Goal: Check status: Check status

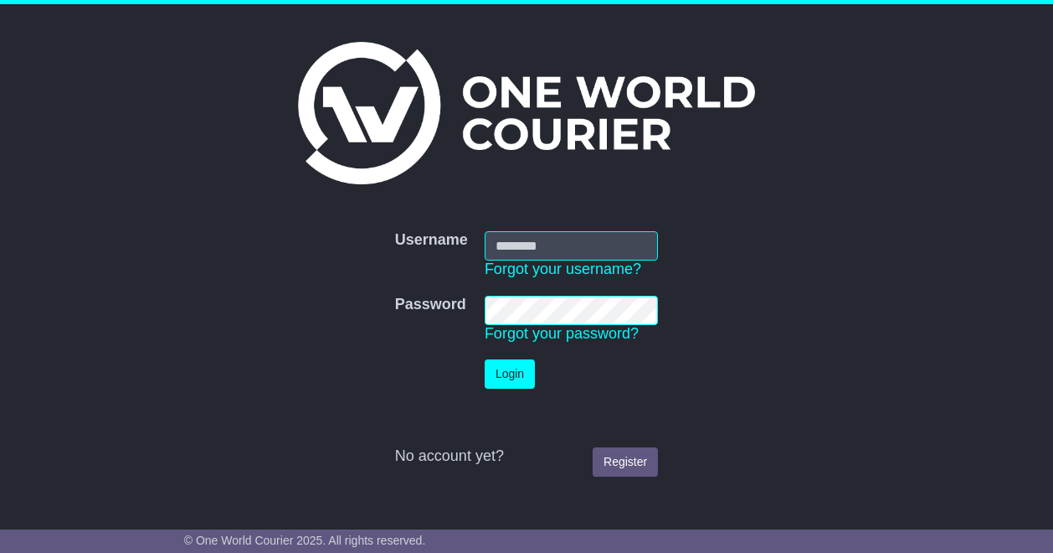
type input "**********"
click at [521, 364] on button "Login" at bounding box center [510, 373] width 50 height 29
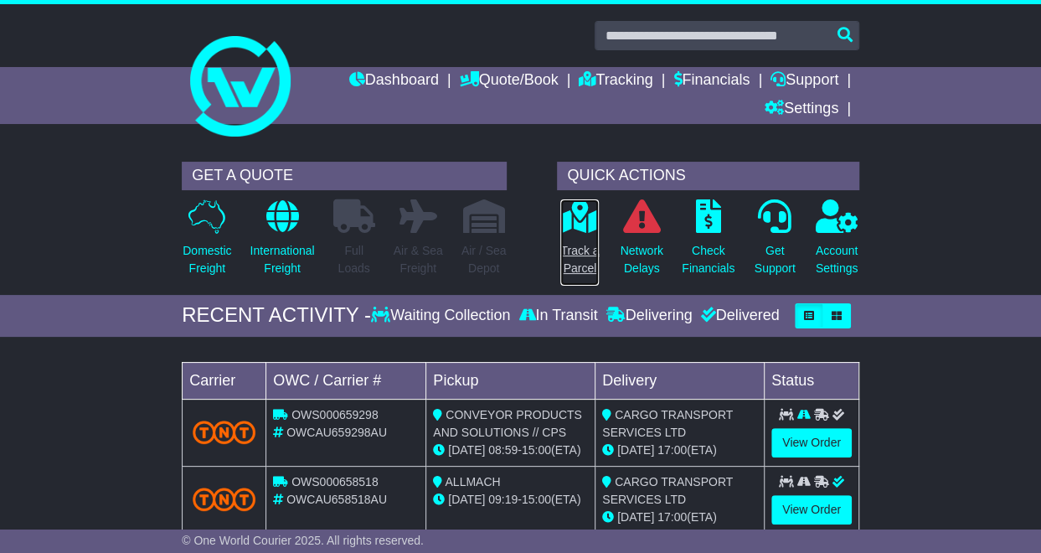
click at [570, 218] on icon at bounding box center [580, 215] width 38 height 33
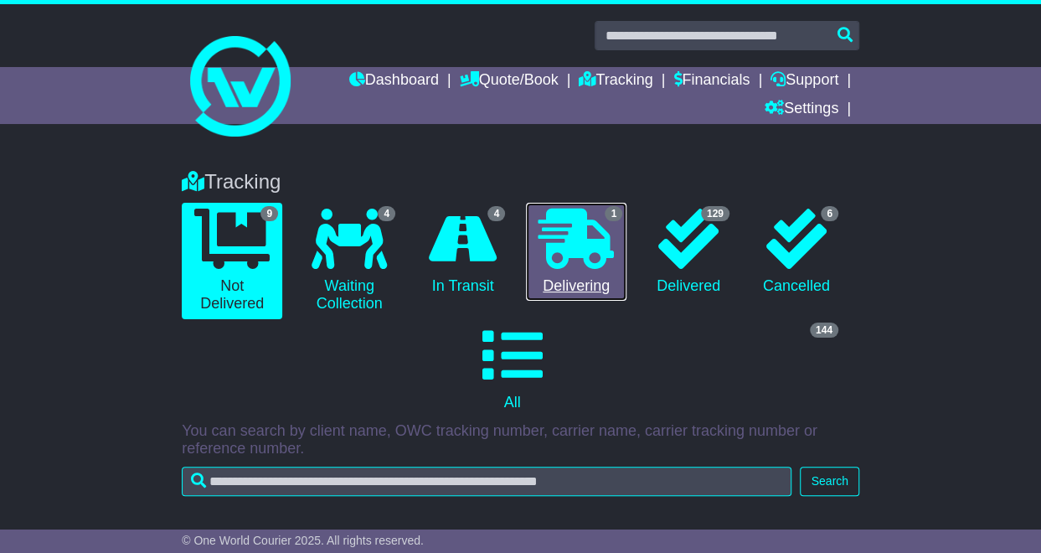
click at [576, 230] on icon at bounding box center [575, 238] width 75 height 60
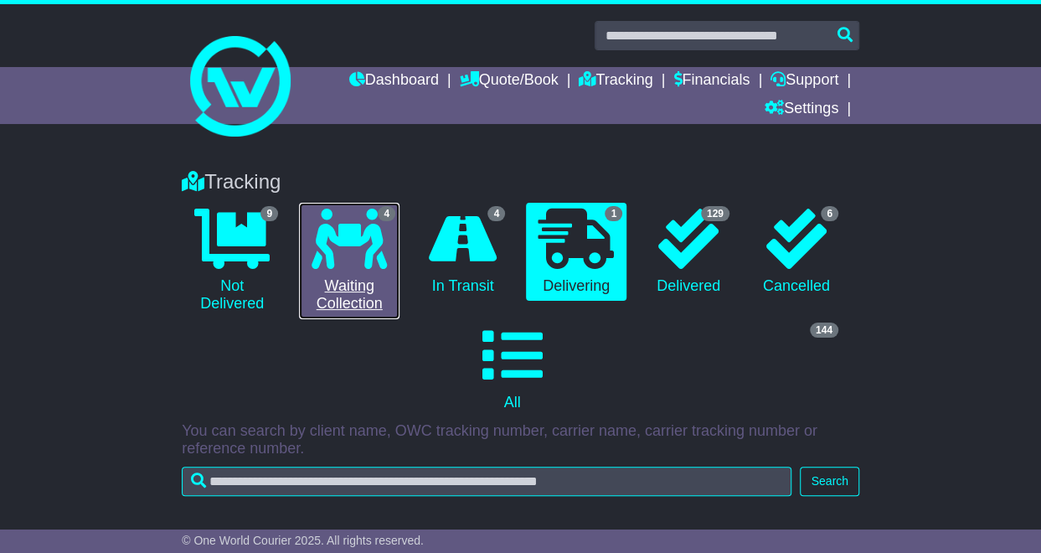
click at [332, 265] on icon at bounding box center [348, 238] width 75 height 60
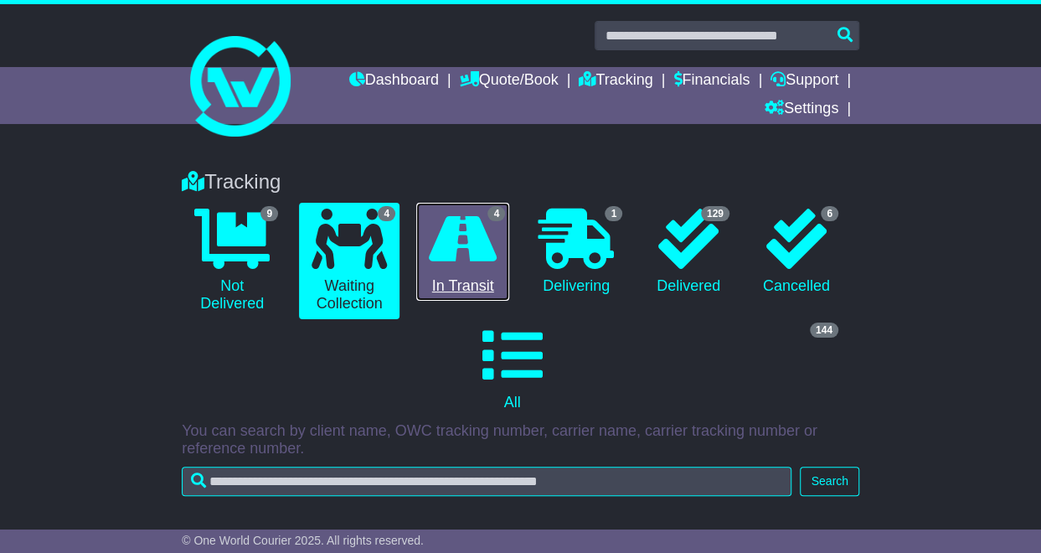
click at [501, 260] on link "4 In Transit" at bounding box center [462, 252] width 93 height 99
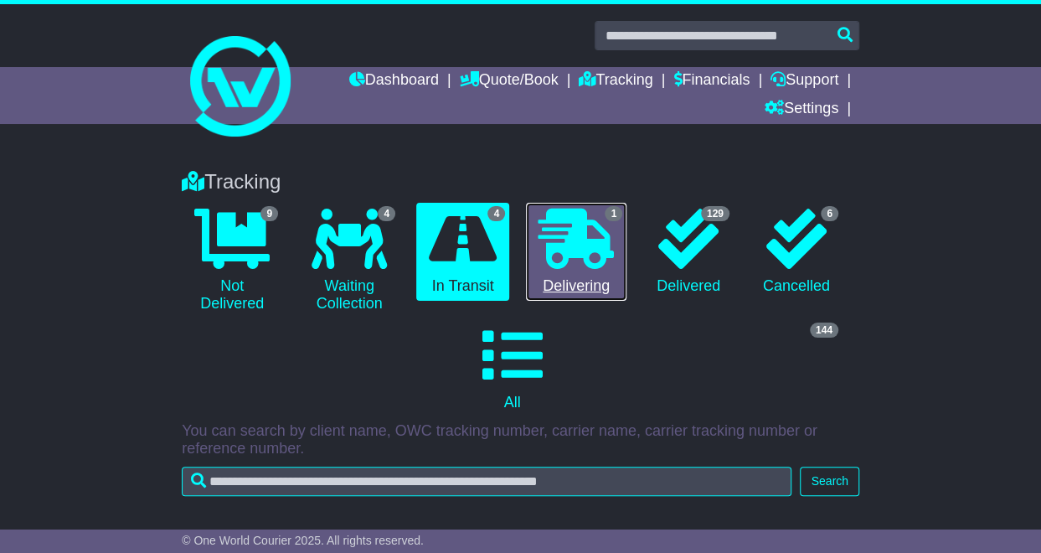
click at [598, 253] on icon at bounding box center [575, 238] width 75 height 60
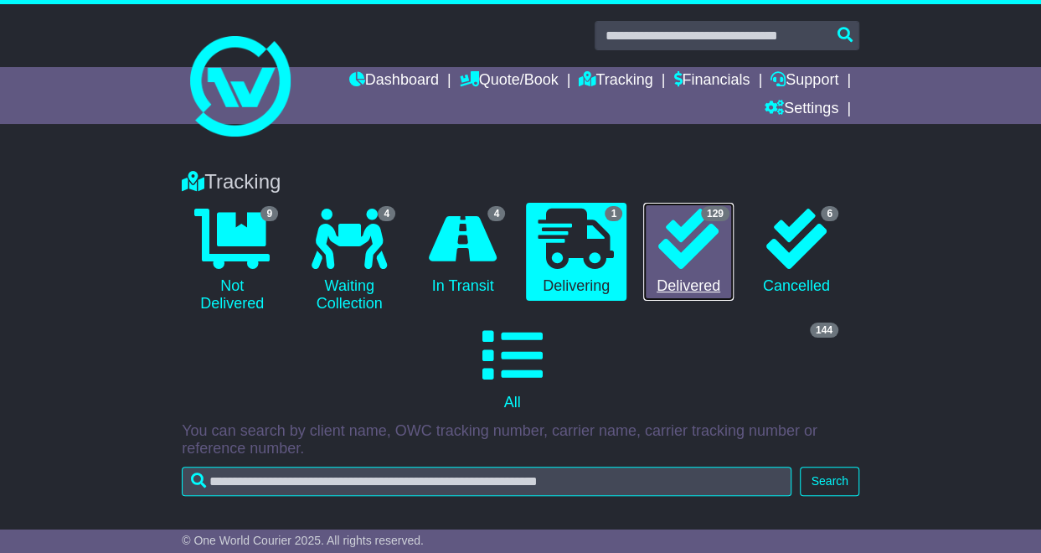
click at [701, 254] on icon at bounding box center [688, 238] width 60 height 60
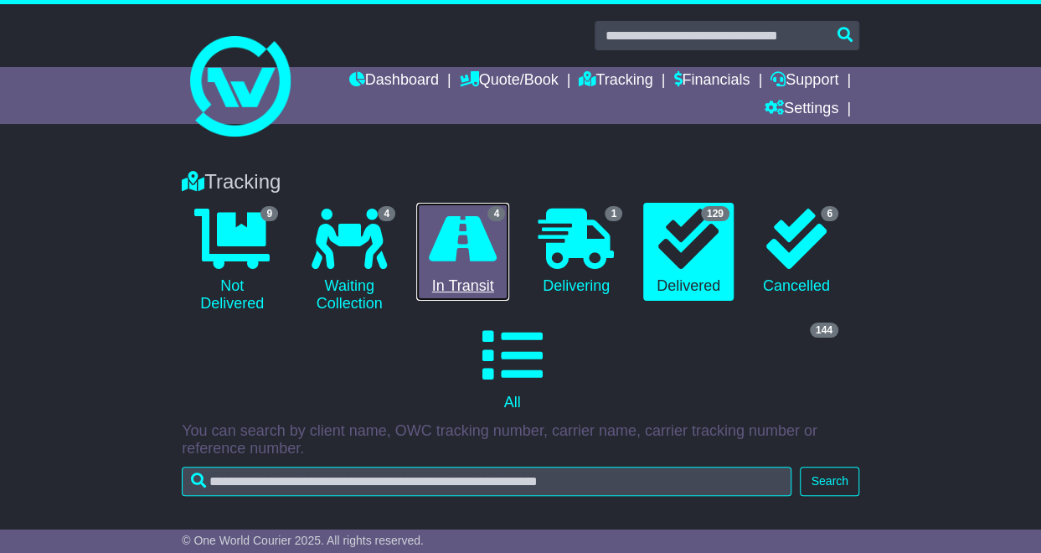
click at [456, 237] on icon at bounding box center [463, 238] width 68 height 60
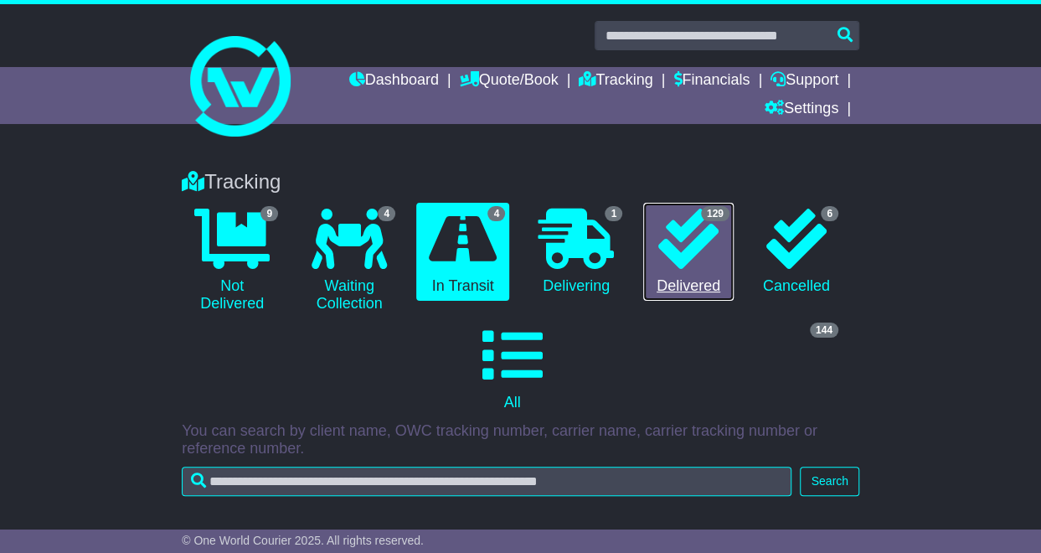
click at [669, 234] on icon at bounding box center [688, 238] width 60 height 60
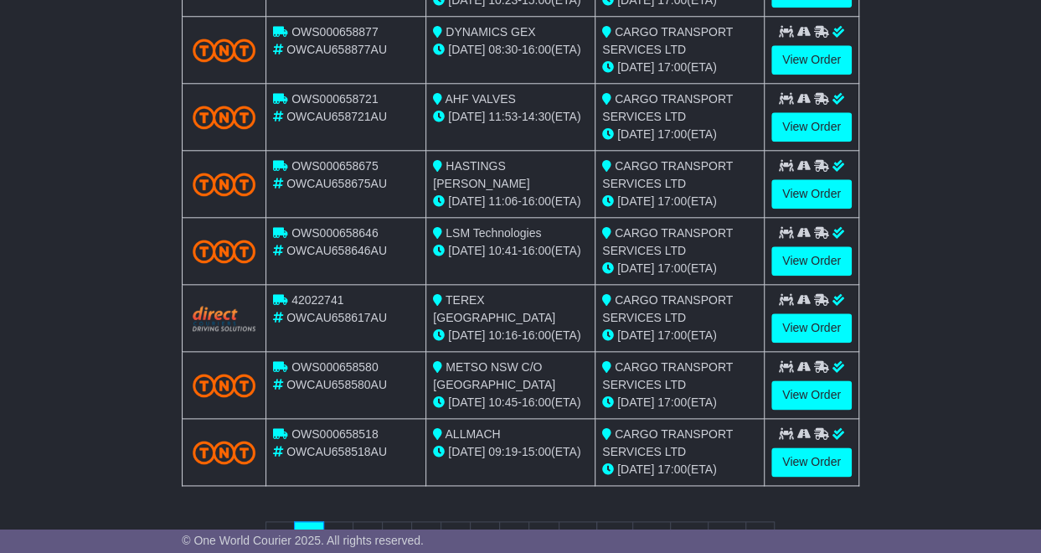
scroll to position [837, 0]
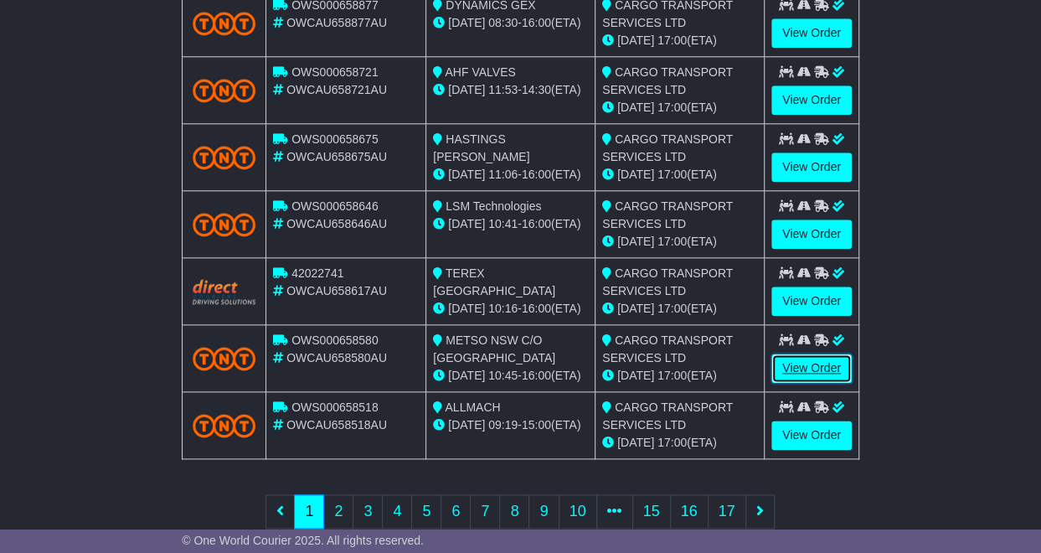
click at [795, 358] on link "View Order" at bounding box center [811, 367] width 80 height 29
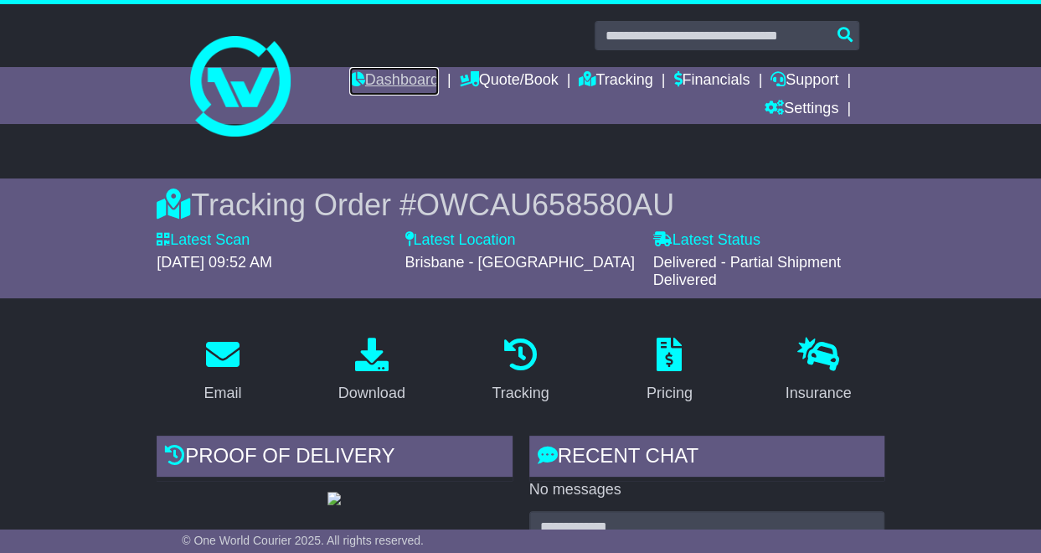
click at [400, 69] on link "Dashboard" at bounding box center [394, 81] width 90 height 28
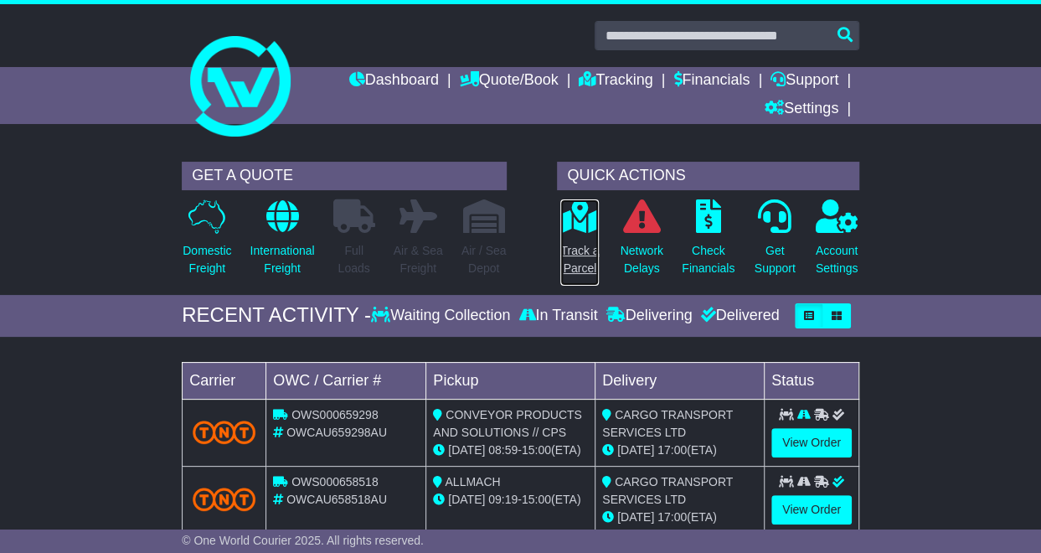
click at [569, 245] on p "Track a Parcel" at bounding box center [579, 259] width 39 height 35
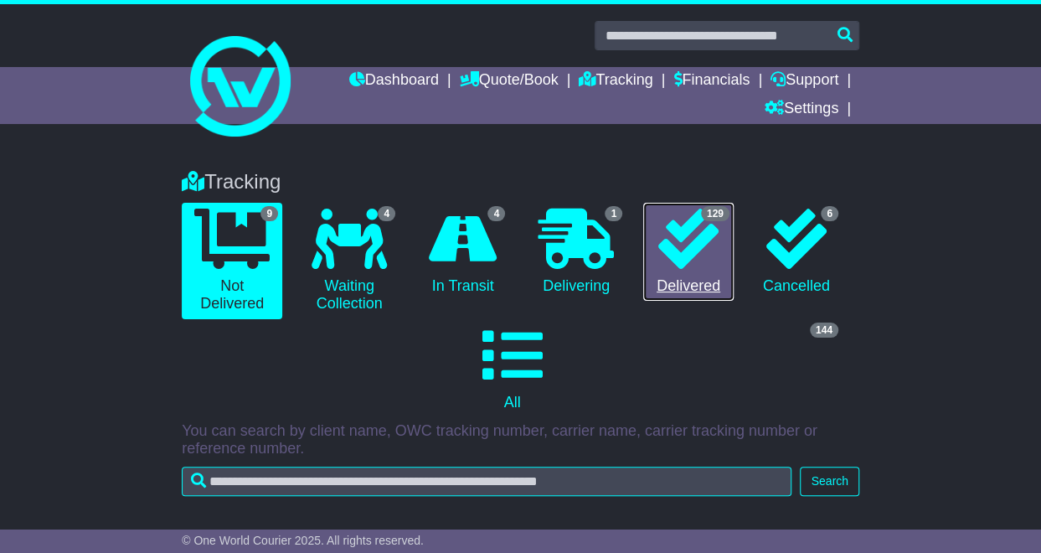
click at [719, 259] on link "129 Delivered" at bounding box center [688, 252] width 90 height 99
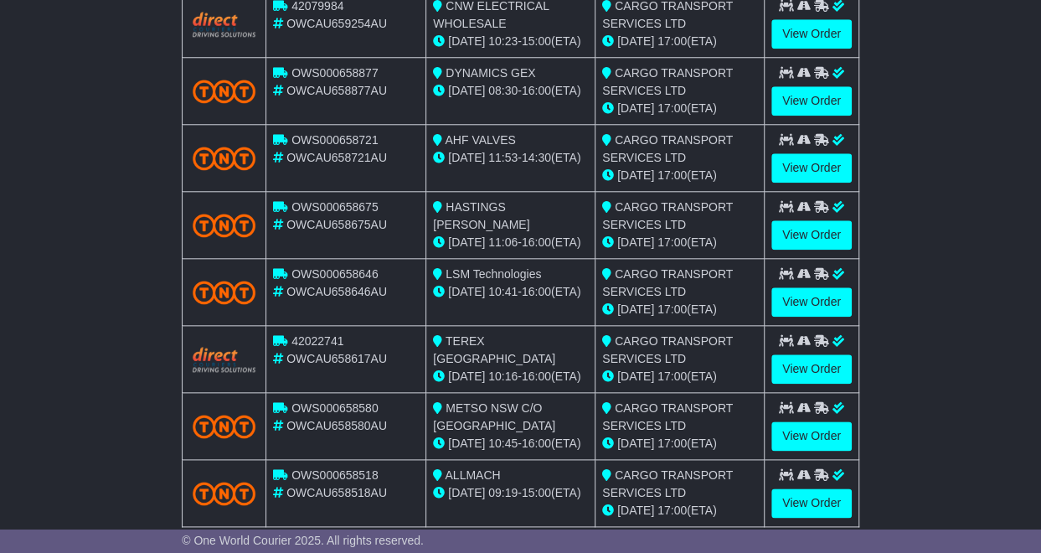
scroll to position [837, 0]
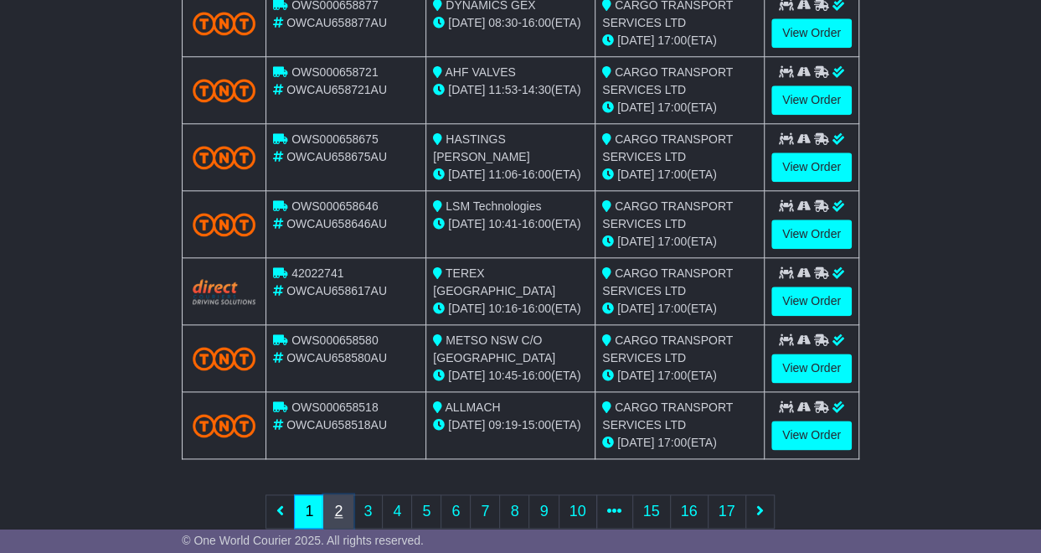
click at [340, 504] on link "2" at bounding box center [338, 511] width 30 height 34
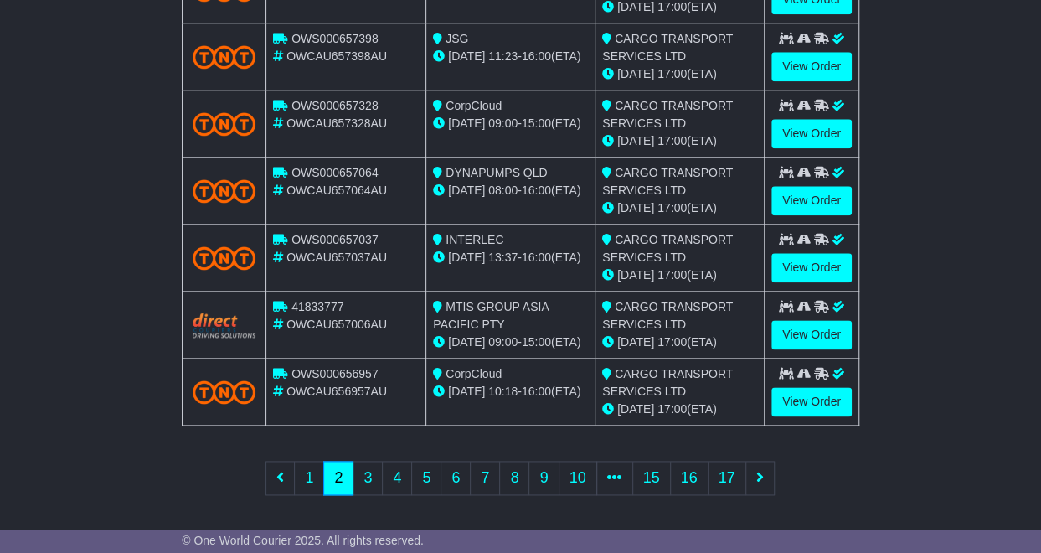
scroll to position [872, 0]
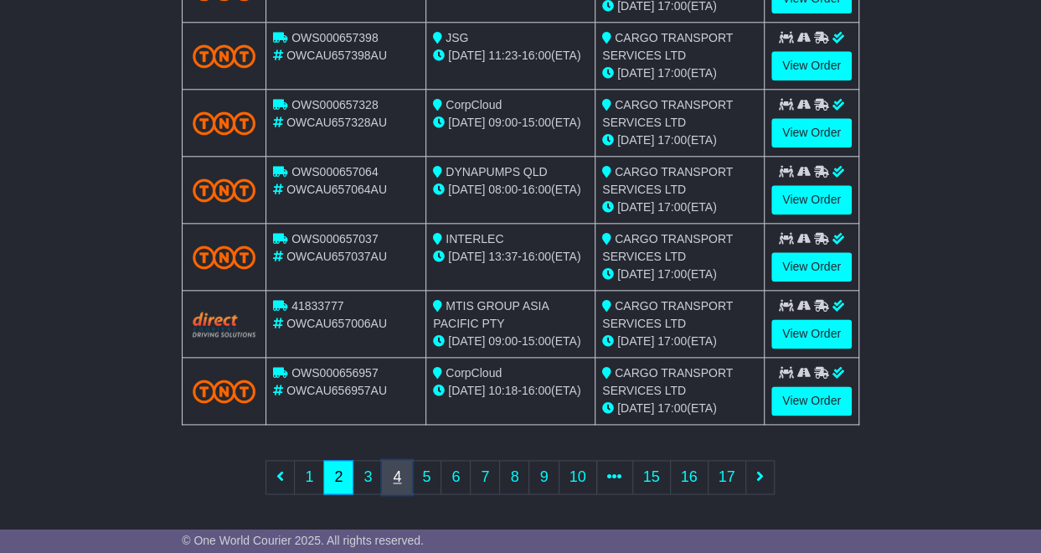
click at [395, 474] on link "4" at bounding box center [397, 477] width 30 height 34
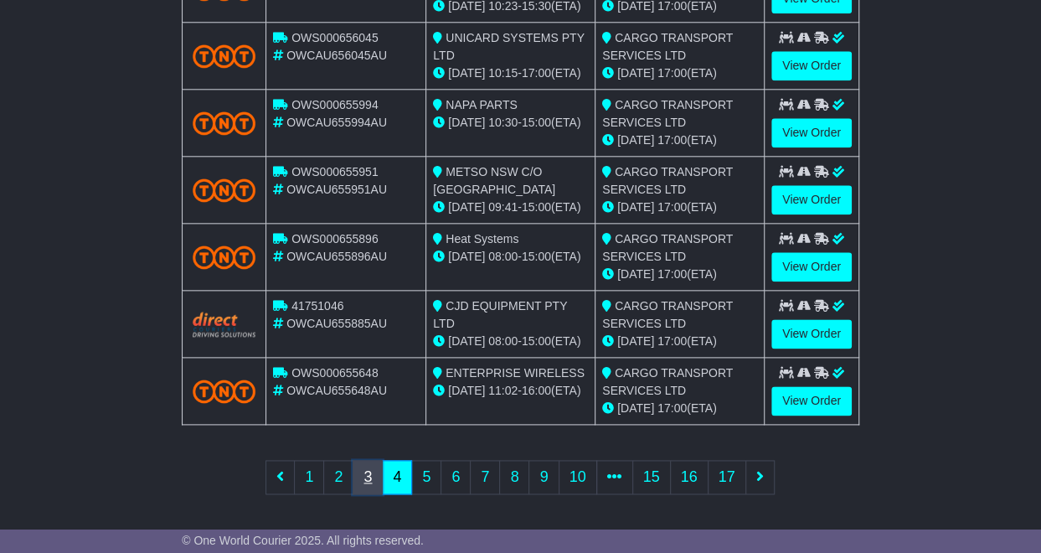
click at [374, 476] on link "3" at bounding box center [367, 477] width 30 height 34
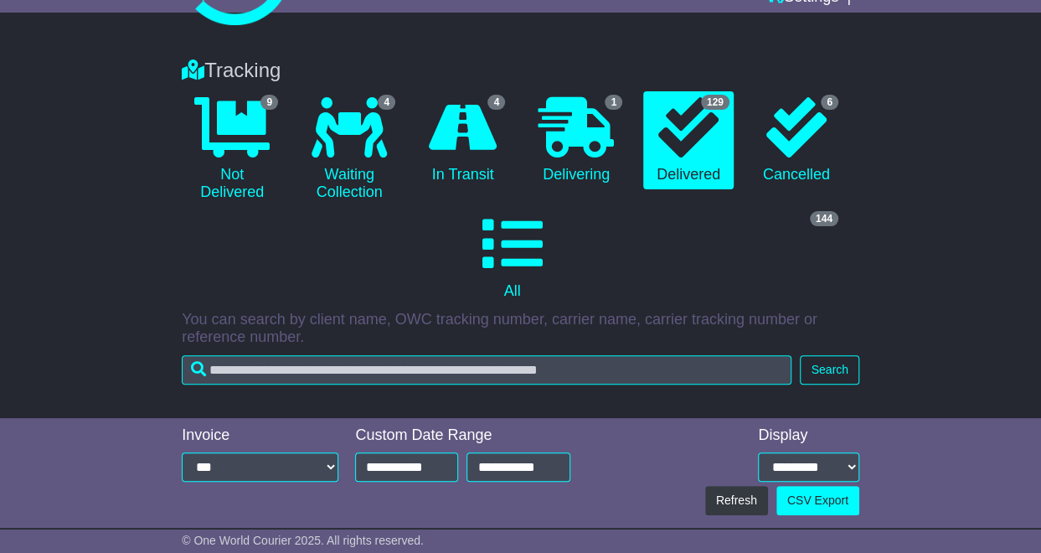
scroll to position [34, 0]
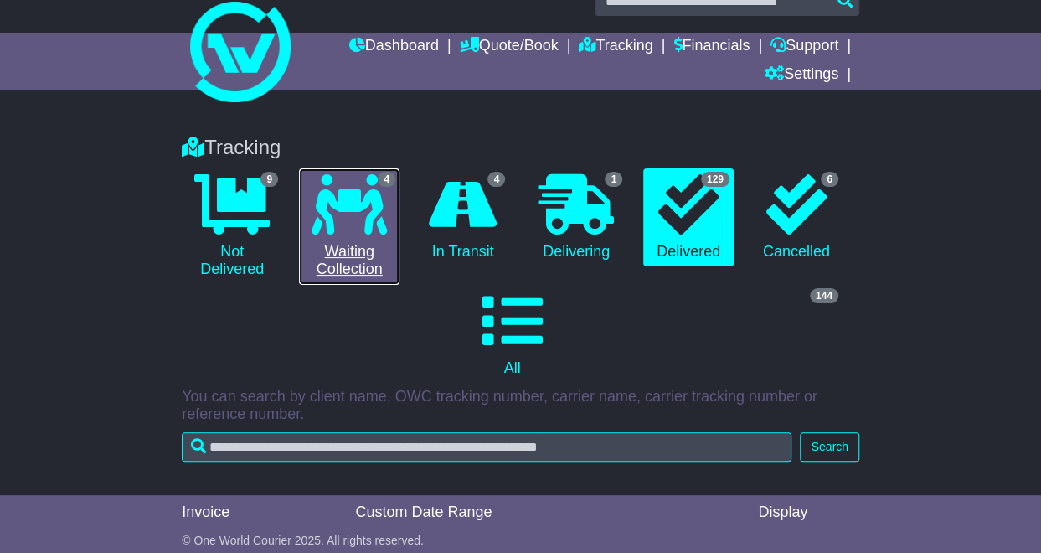
click at [376, 204] on icon at bounding box center [348, 204] width 75 height 60
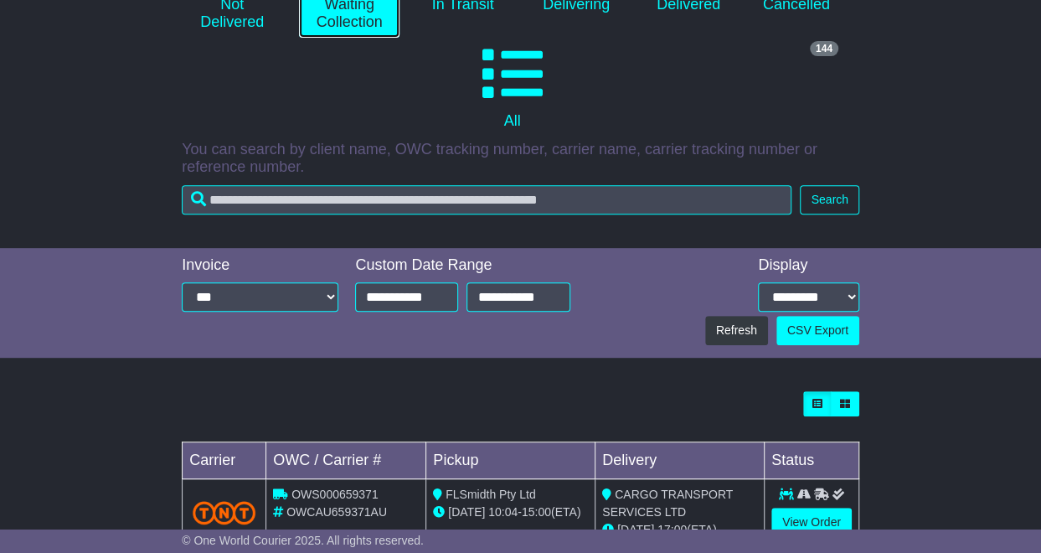
scroll to position [532, 0]
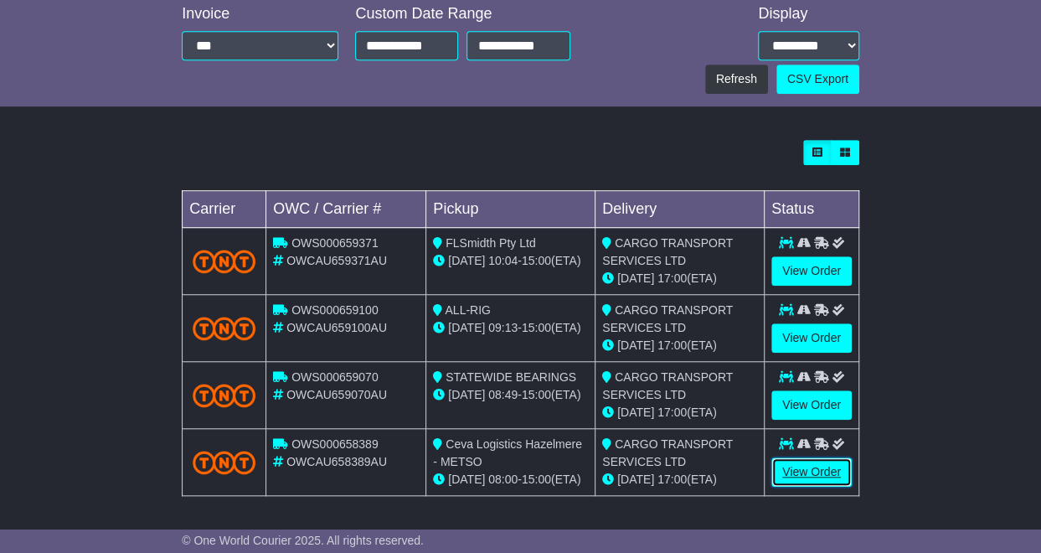
click at [807, 470] on link "View Order" at bounding box center [811, 471] width 80 height 29
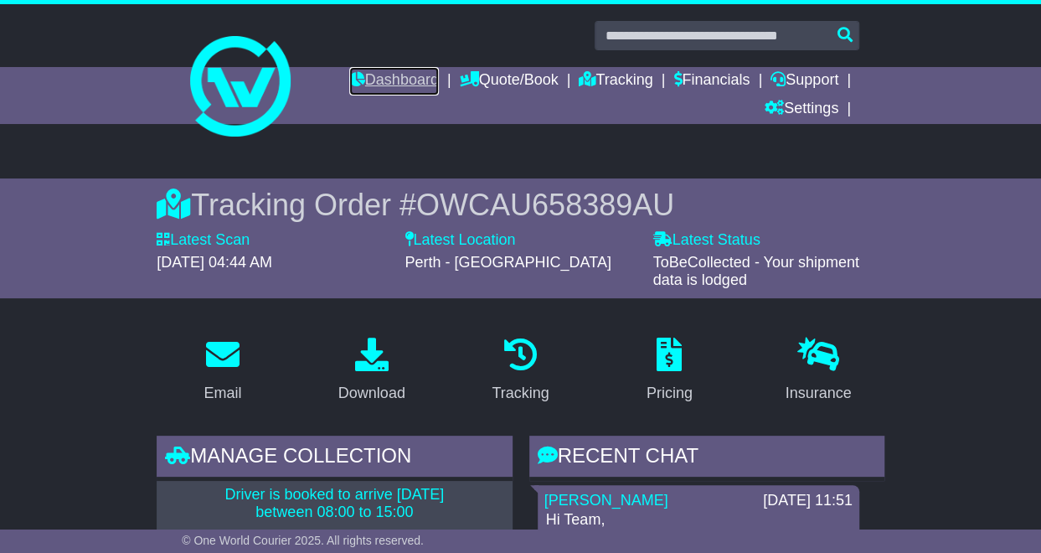
click at [383, 88] on link "Dashboard" at bounding box center [394, 81] width 90 height 28
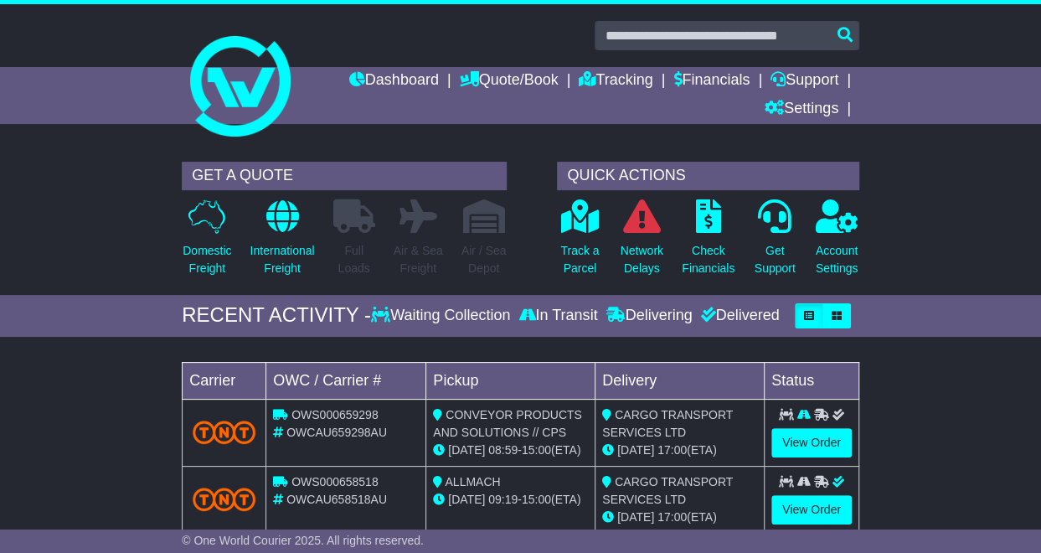
click at [601, 249] on div "Track a Parcel" at bounding box center [579, 242] width 62 height 88
click at [561, 255] on p "Track a Parcel" at bounding box center [579, 259] width 39 height 35
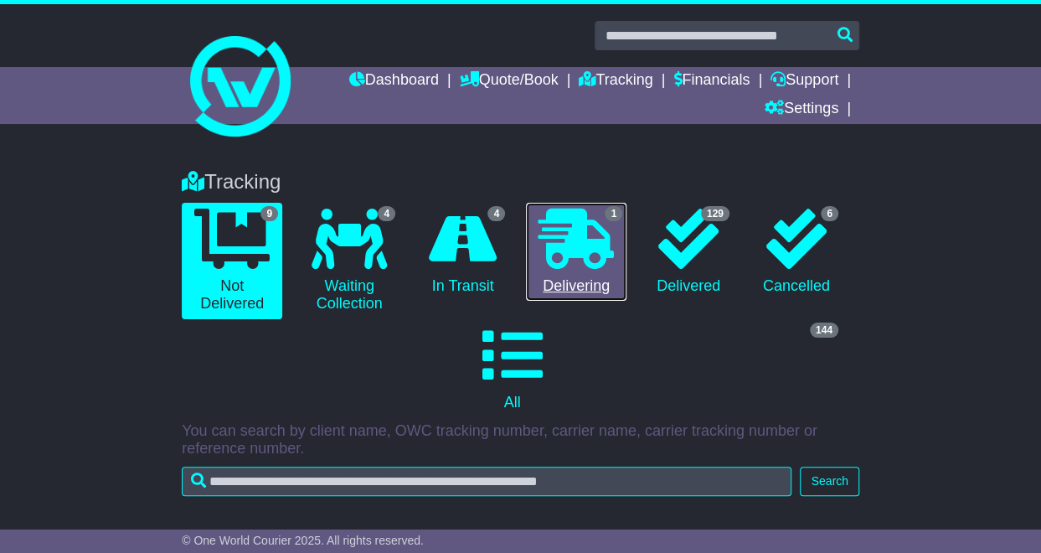
click at [597, 259] on icon at bounding box center [575, 238] width 75 height 60
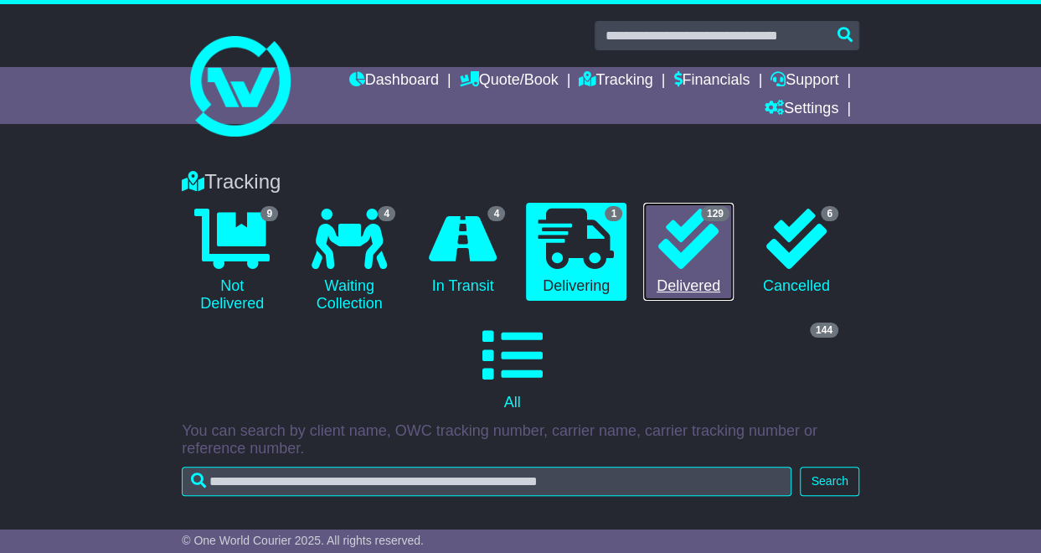
click at [710, 265] on icon at bounding box center [688, 238] width 60 height 60
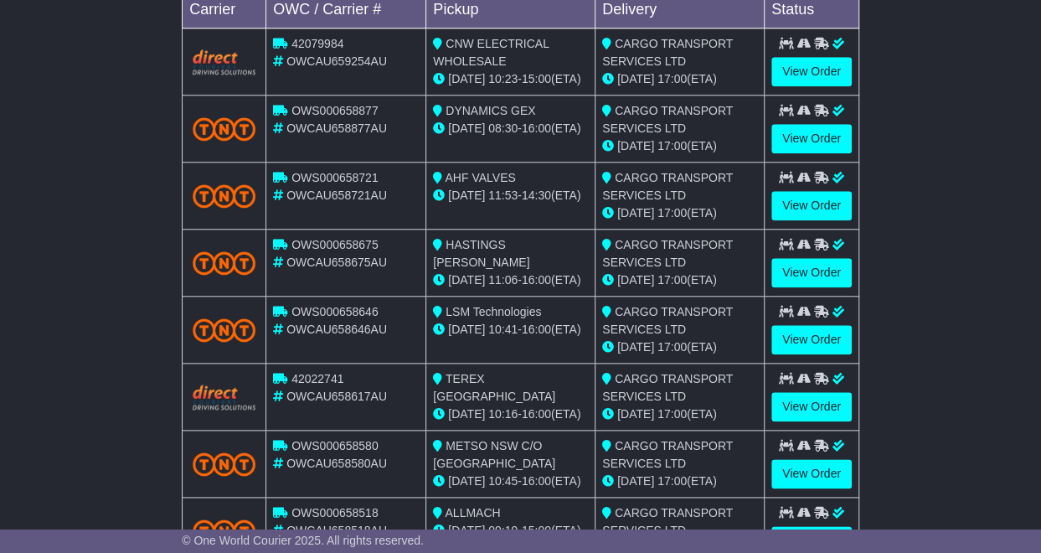
scroll to position [837, 0]
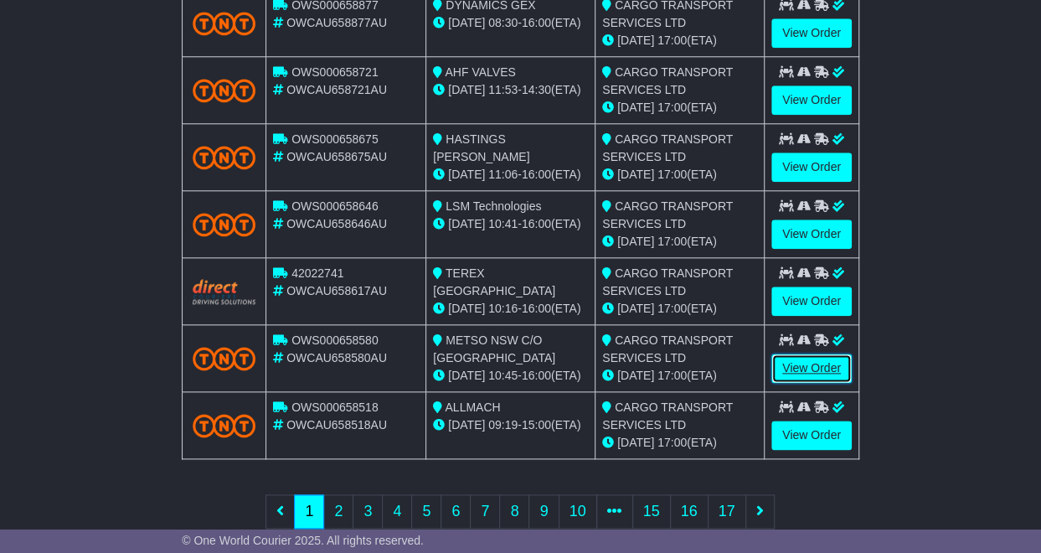
click at [802, 374] on link "View Order" at bounding box center [811, 367] width 80 height 29
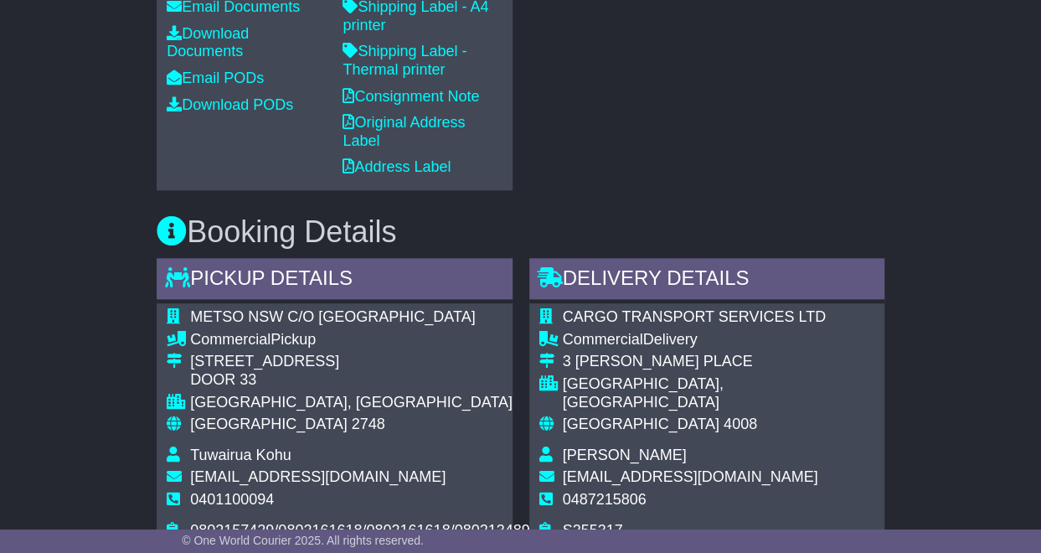
scroll to position [1088, 0]
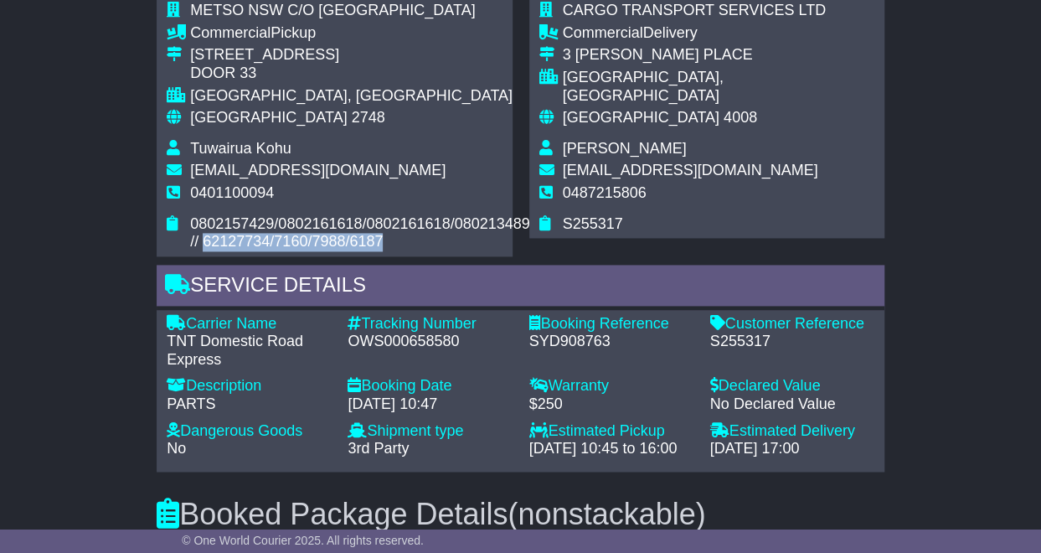
drag, startPoint x: 420, startPoint y: 311, endPoint x: 208, endPoint y: 307, distance: 212.7
click at [208, 251] on td "0802157429/0802161618/0802161618/0802134894 // 62127734/7160/7988/6187" at bounding box center [363, 233] width 347 height 36
